Goal: Information Seeking & Learning: Compare options

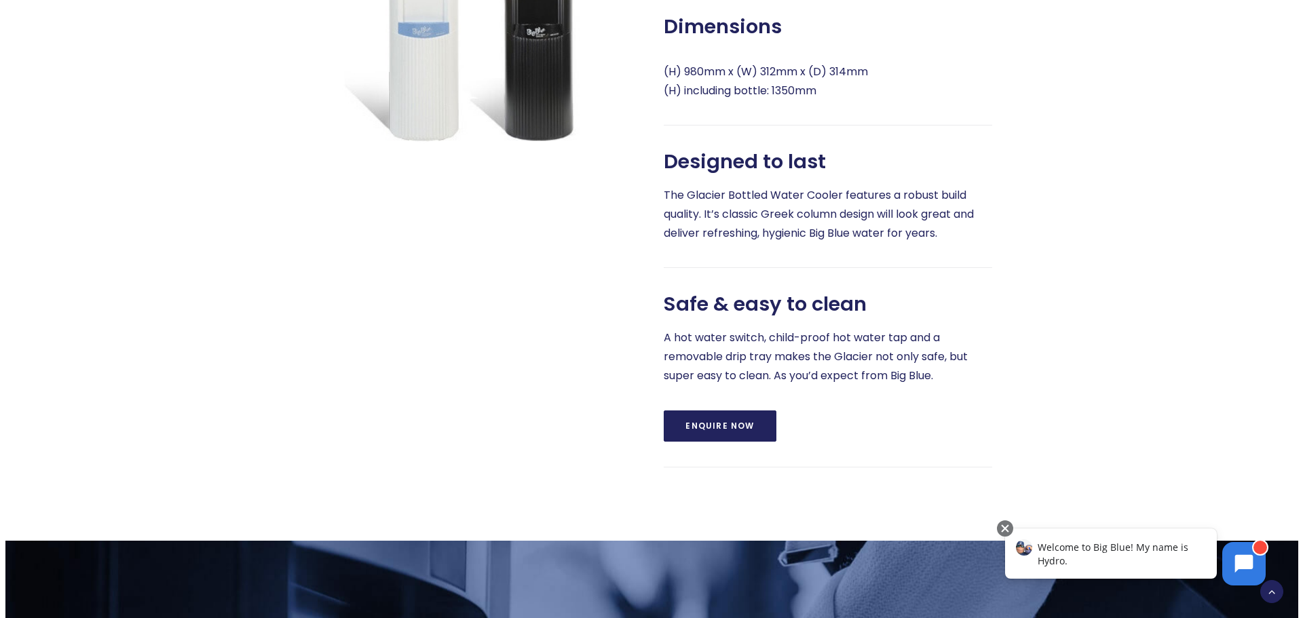
scroll to position [543, 0]
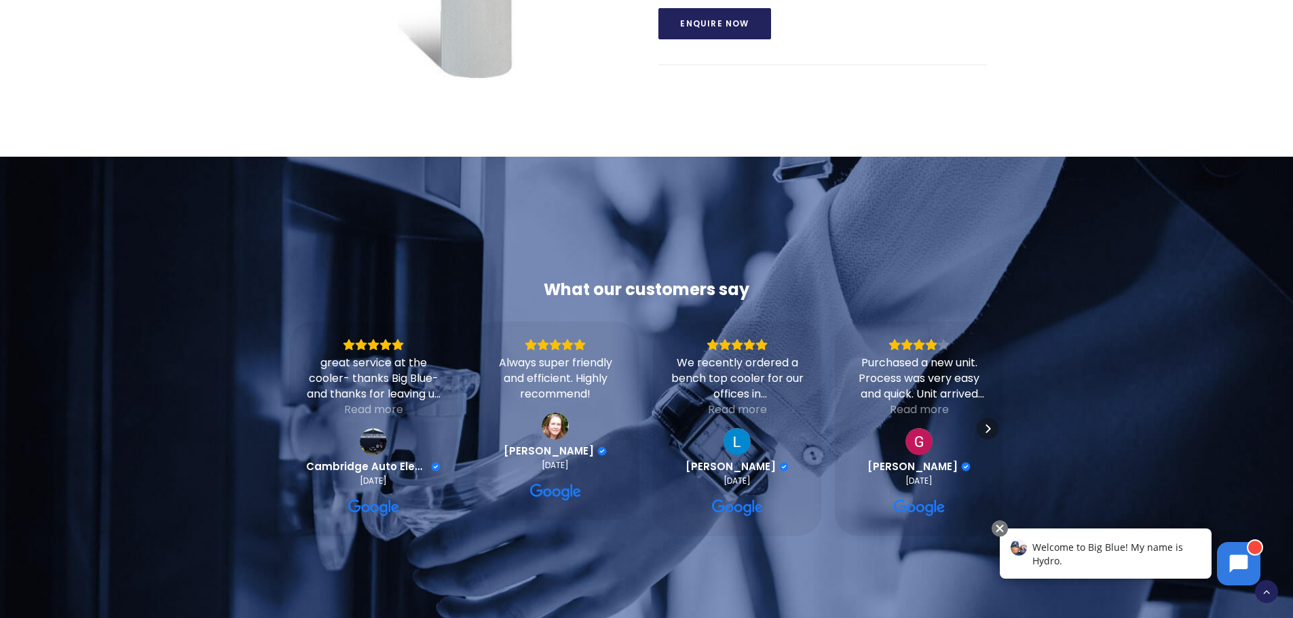
scroll to position [543, 0]
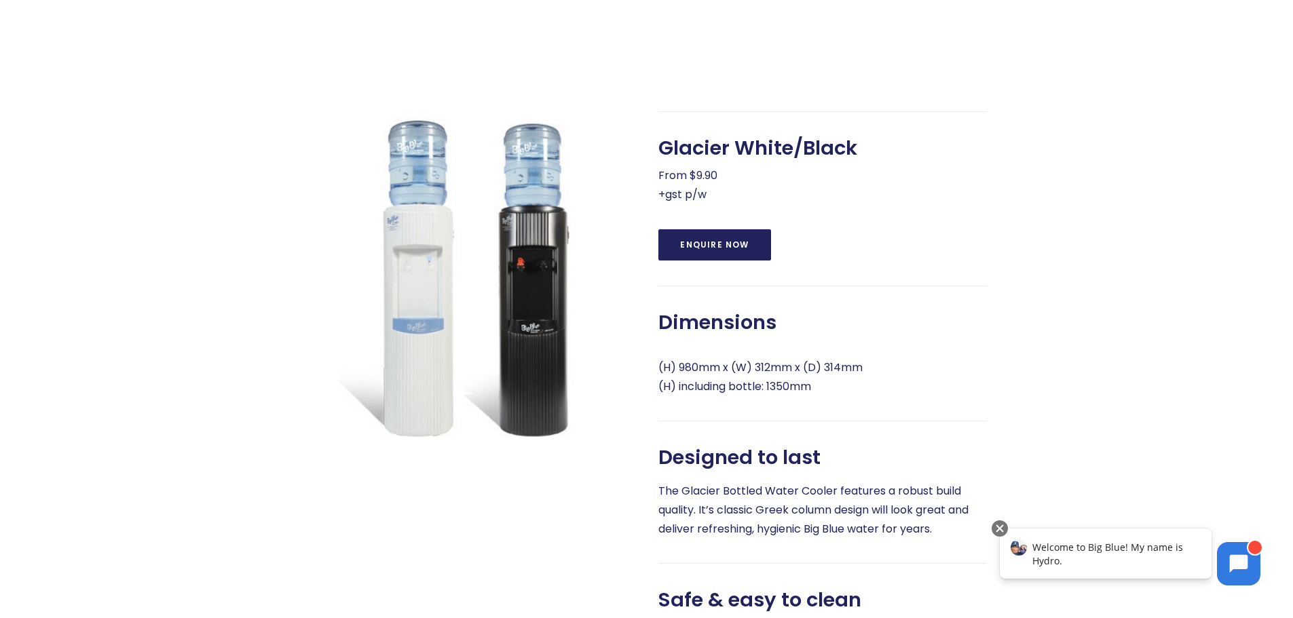
scroll to position [475, 0]
